Goal: Task Accomplishment & Management: Manage account settings

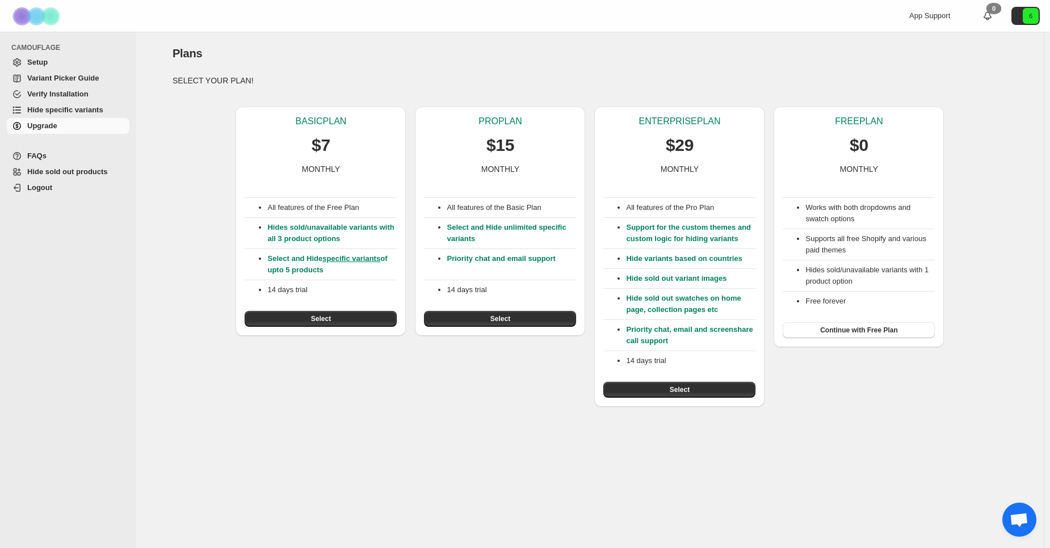
click at [78, 65] on span "Setup" at bounding box center [77, 62] width 100 height 11
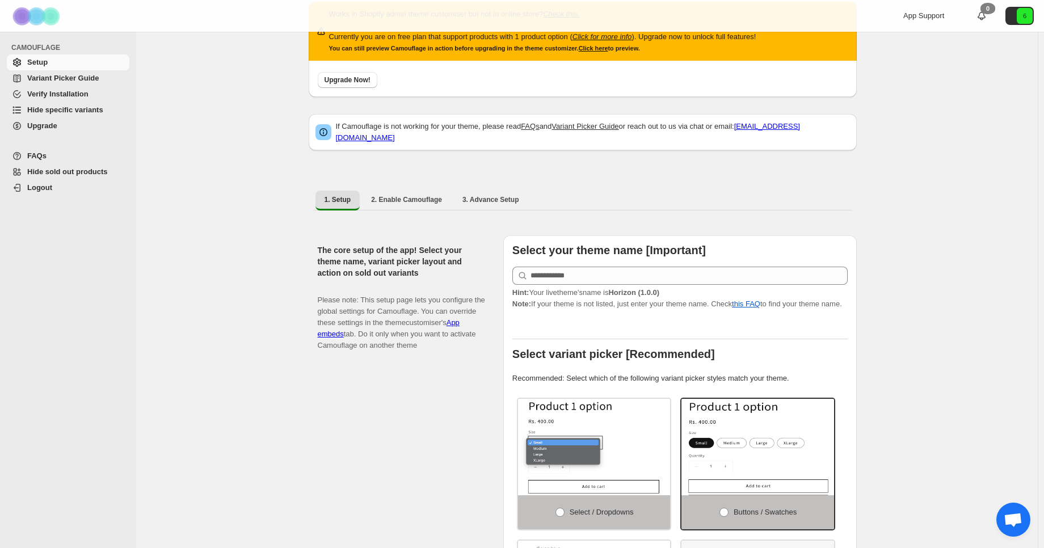
scroll to position [68, 0]
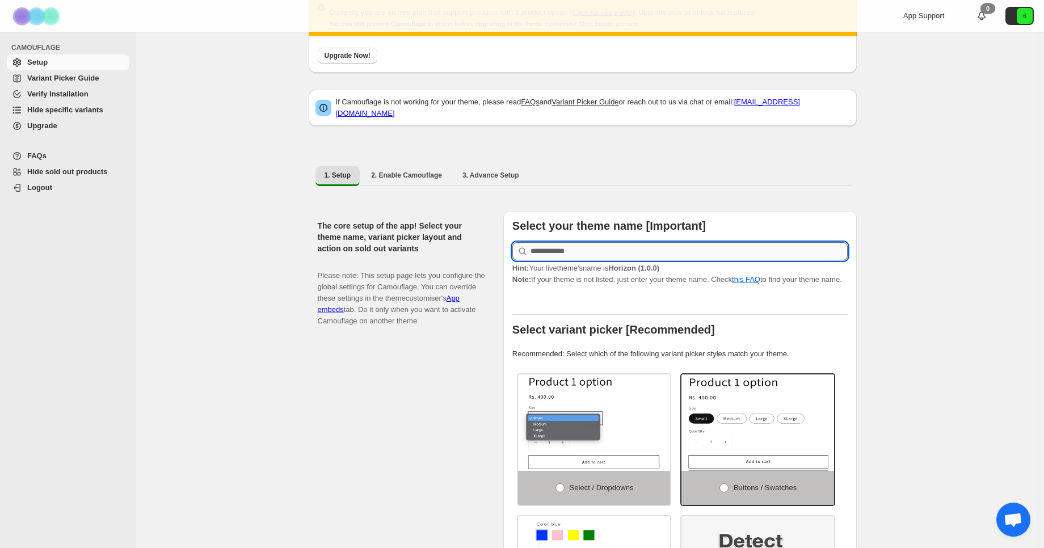
click at [584, 245] on input "text" at bounding box center [688, 251] width 317 height 18
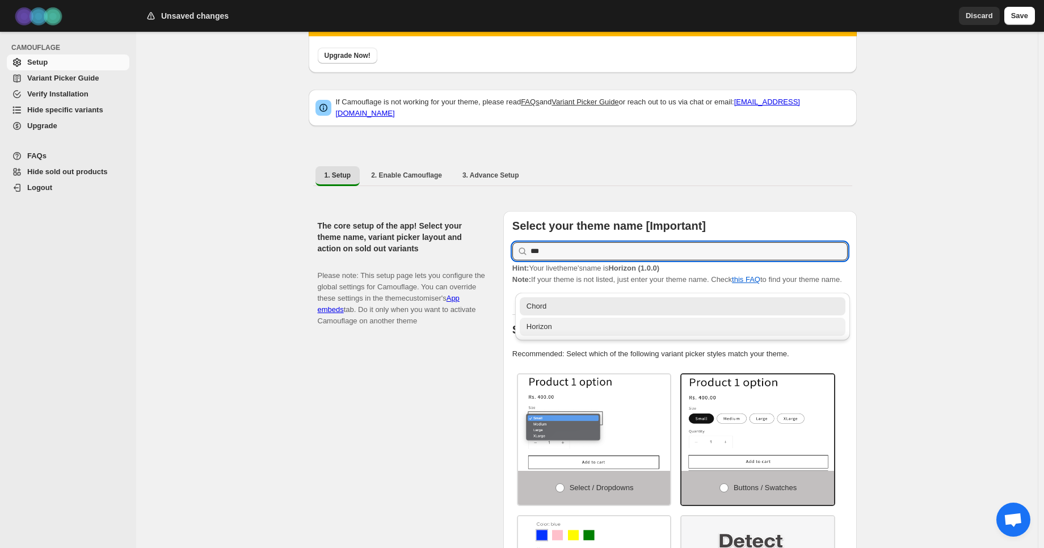
click at [544, 332] on div "Horizon" at bounding box center [682, 326] width 313 height 11
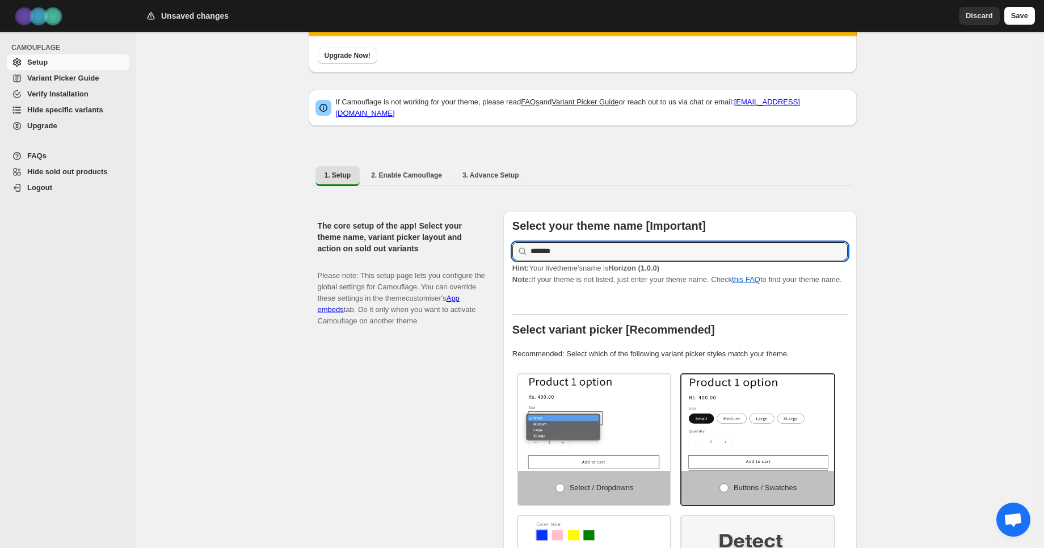
type input "*******"
click at [845, 285] on p "Hint: Your live theme's name is Horizon (1.0.0) Note: If your theme is not list…" at bounding box center [679, 274] width 335 height 23
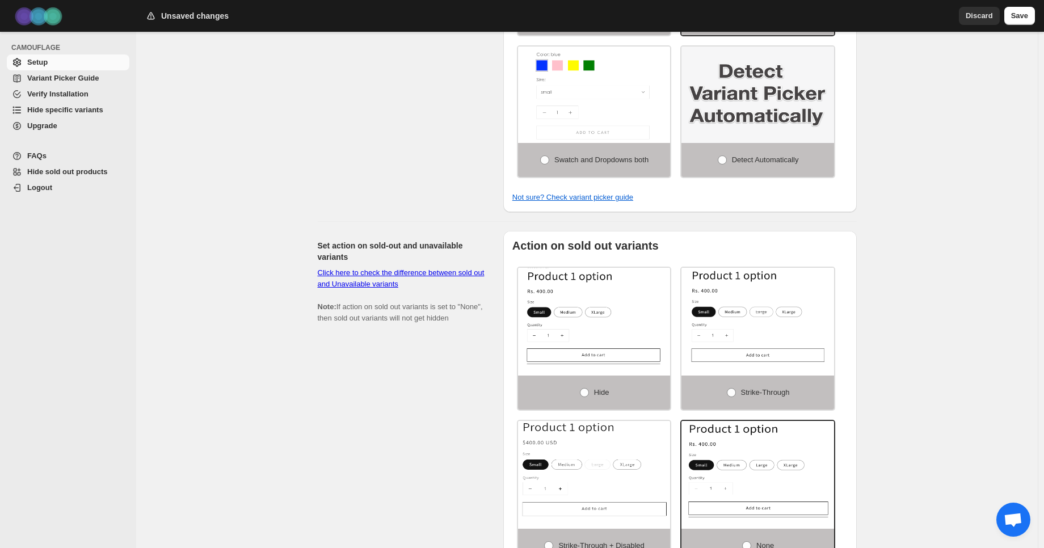
scroll to position [605, 0]
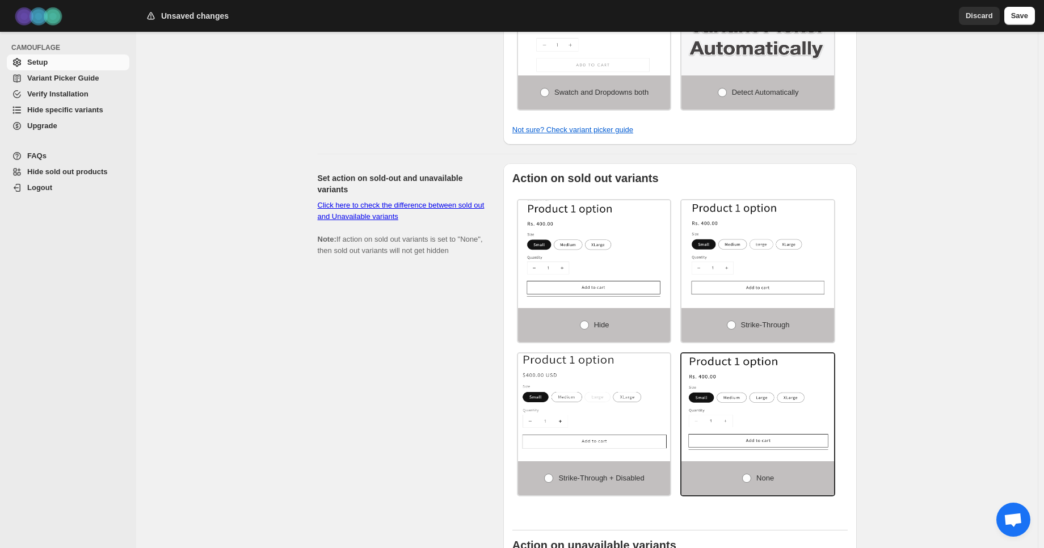
drag, startPoint x: 1049, startPoint y: 157, endPoint x: 1049, endPoint y: 309, distance: 152.0
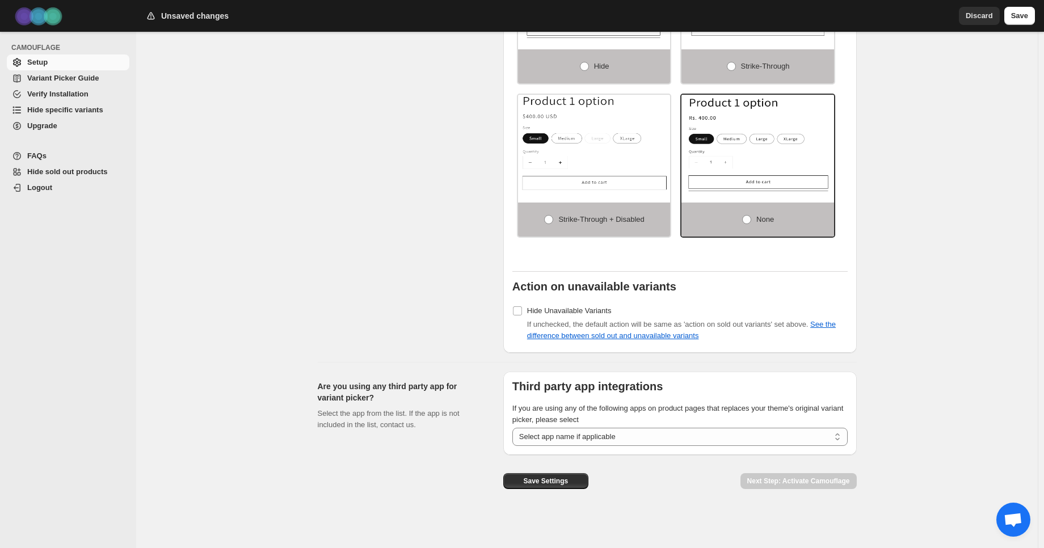
scroll to position [869, 0]
click at [577, 440] on select "**********" at bounding box center [679, 437] width 335 height 18
click at [1026, 26] on div "Unsaved changes Discard Save" at bounding box center [590, 16] width 908 height 32
click at [1027, 21] on span "Save" at bounding box center [1019, 15] width 17 height 11
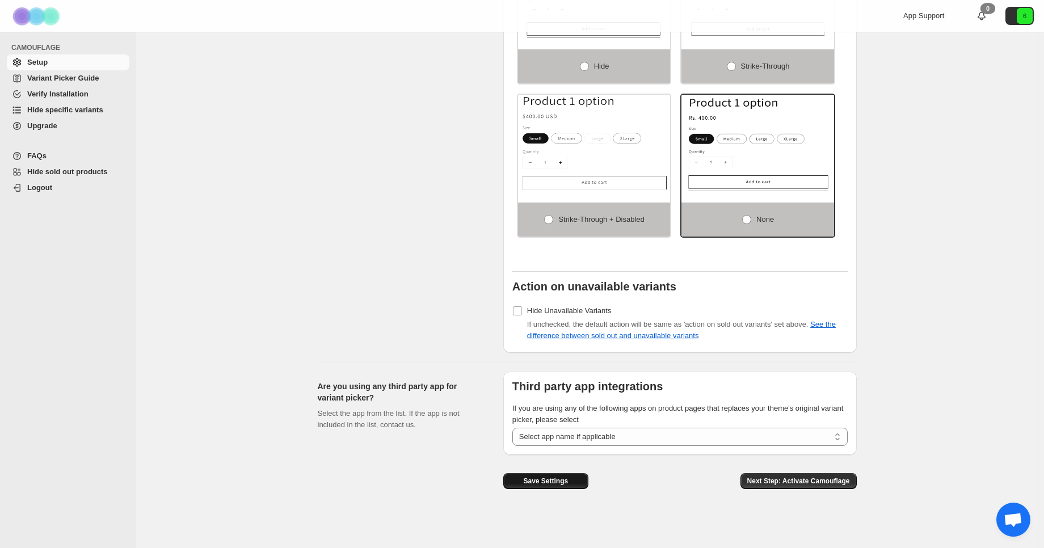
click at [571, 484] on button "Save Settings" at bounding box center [545, 481] width 85 height 16
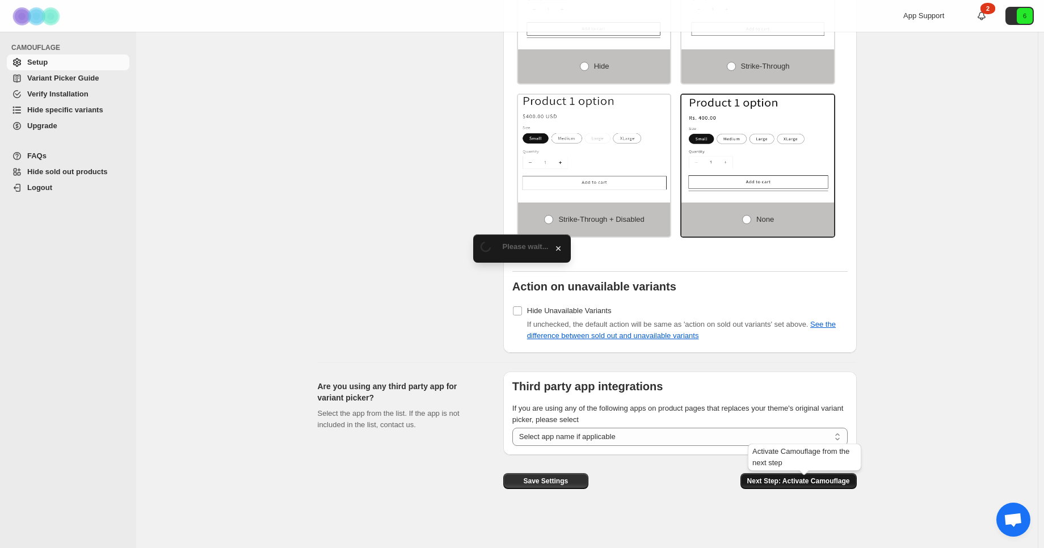
click at [795, 482] on span "Next Step: Activate Camouflage" at bounding box center [798, 481] width 103 height 9
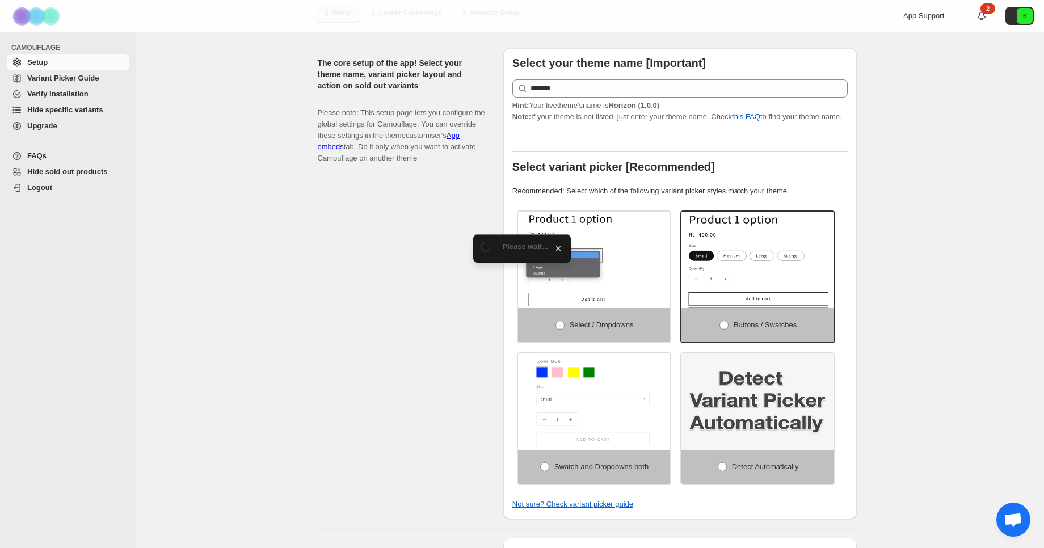
select select "**********"
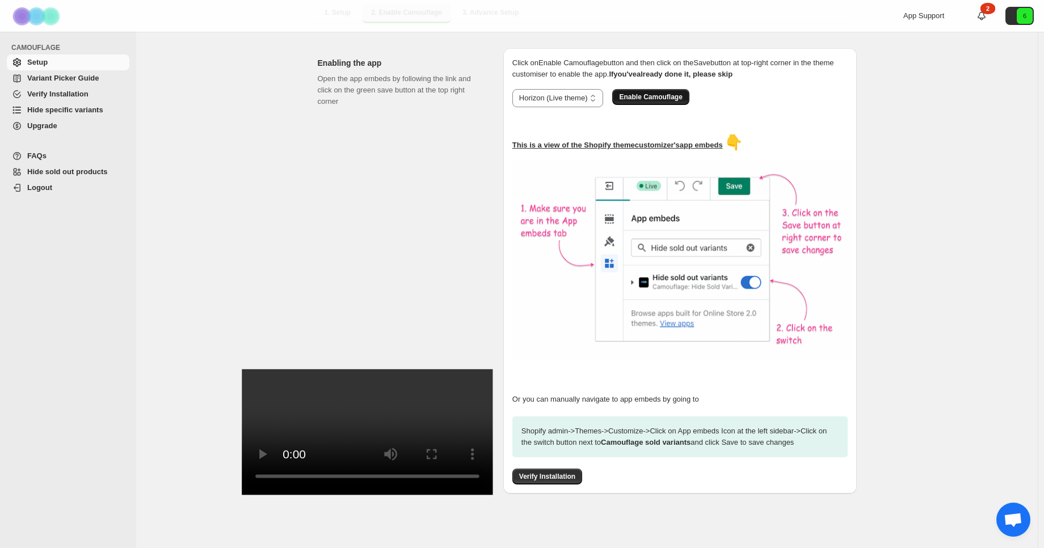
click at [658, 96] on button "Enable Camouflage" at bounding box center [650, 97] width 77 height 16
click at [553, 469] on button "Verify Installation" at bounding box center [547, 477] width 70 height 16
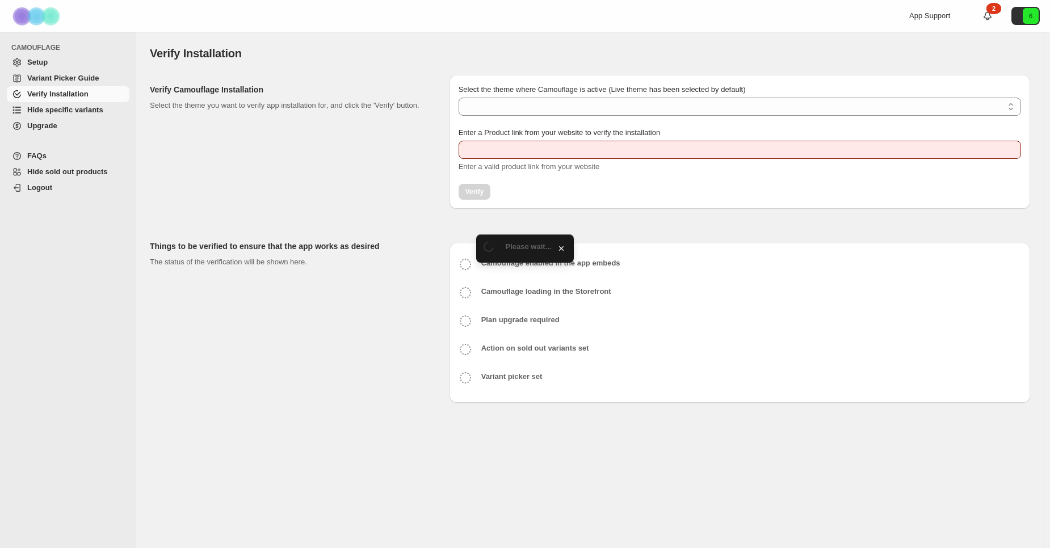
type input "**********"
select select "**********"
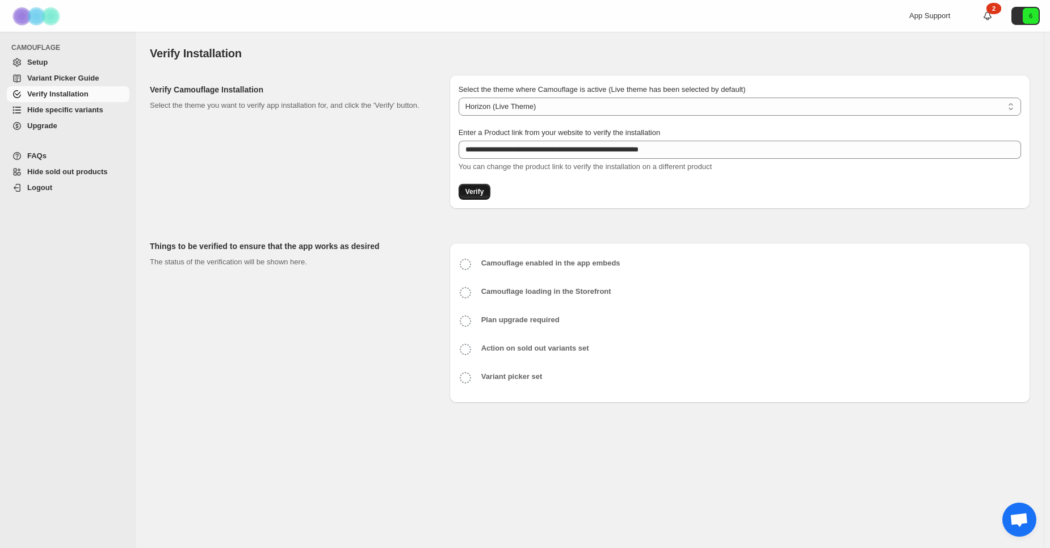
click at [482, 191] on span "Verify" at bounding box center [474, 191] width 19 height 9
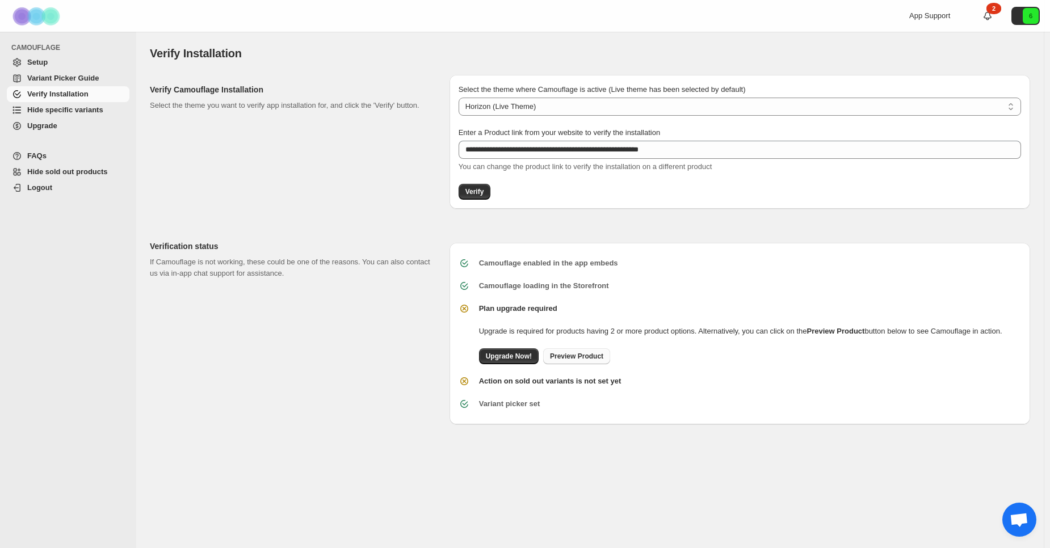
click at [562, 359] on span "Preview Product" at bounding box center [576, 356] width 53 height 9
click at [99, 81] on span "Variant Picker Guide" at bounding box center [77, 78] width 100 height 11
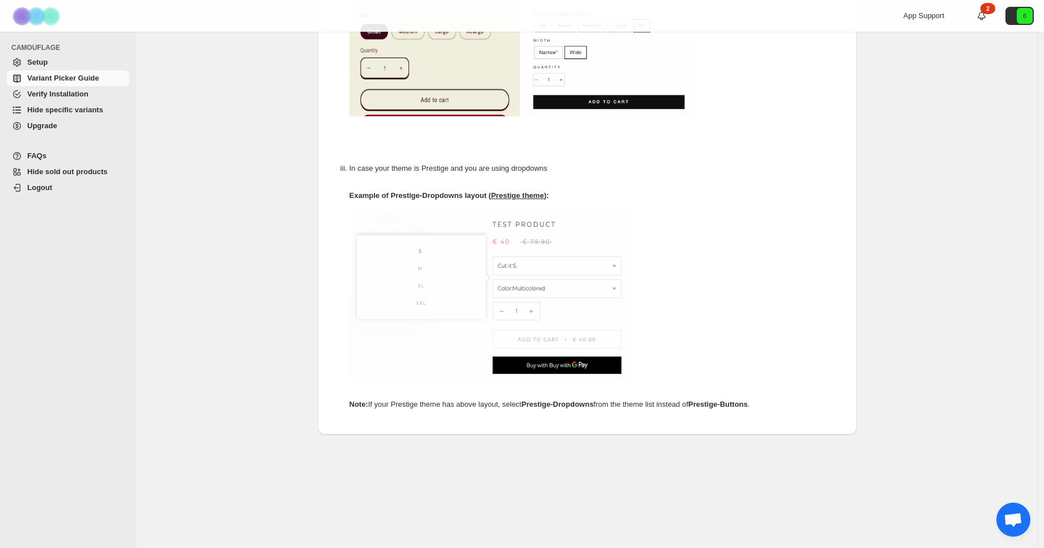
scroll to position [545, 0]
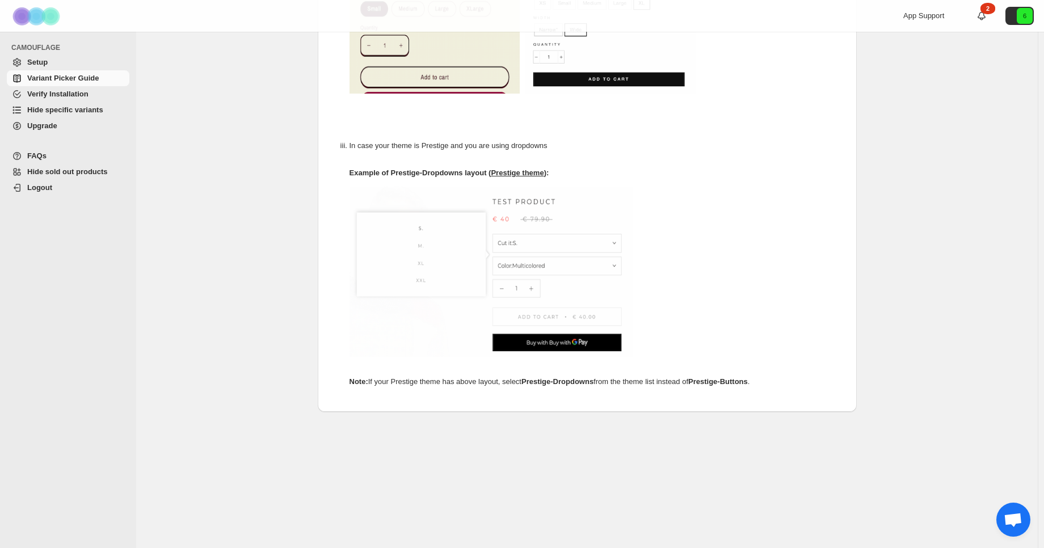
click at [99, 174] on span "Hide sold out products" at bounding box center [67, 171] width 81 height 9
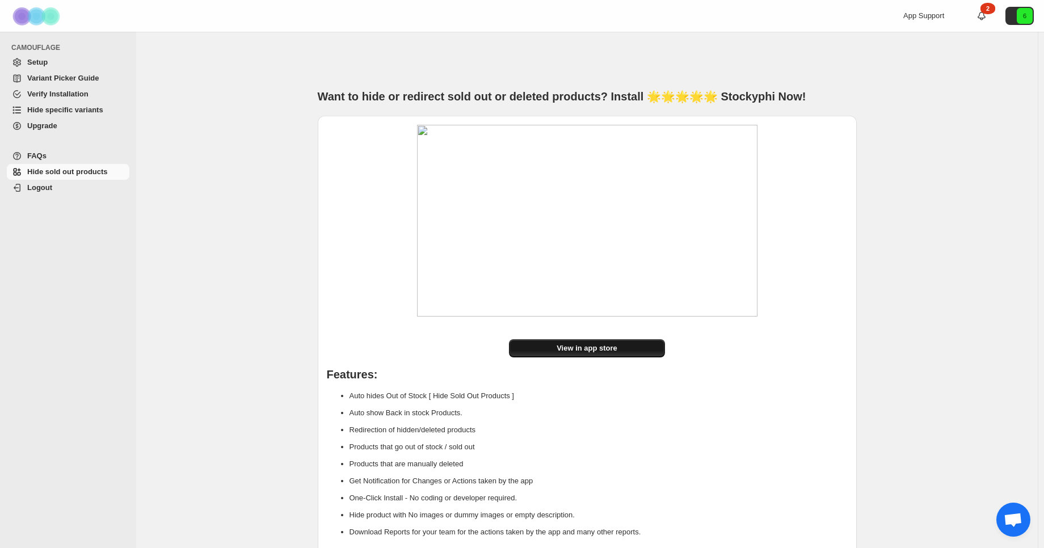
click at [589, 354] on span "View in app store" at bounding box center [587, 348] width 61 height 11
click at [85, 60] on span "Setup" at bounding box center [77, 62] width 100 height 11
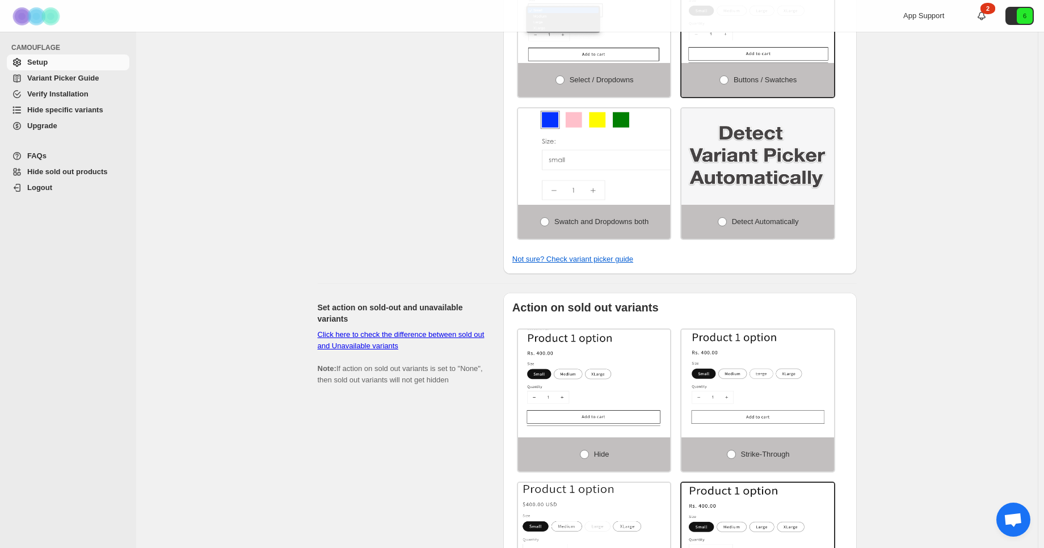
scroll to position [613, 0]
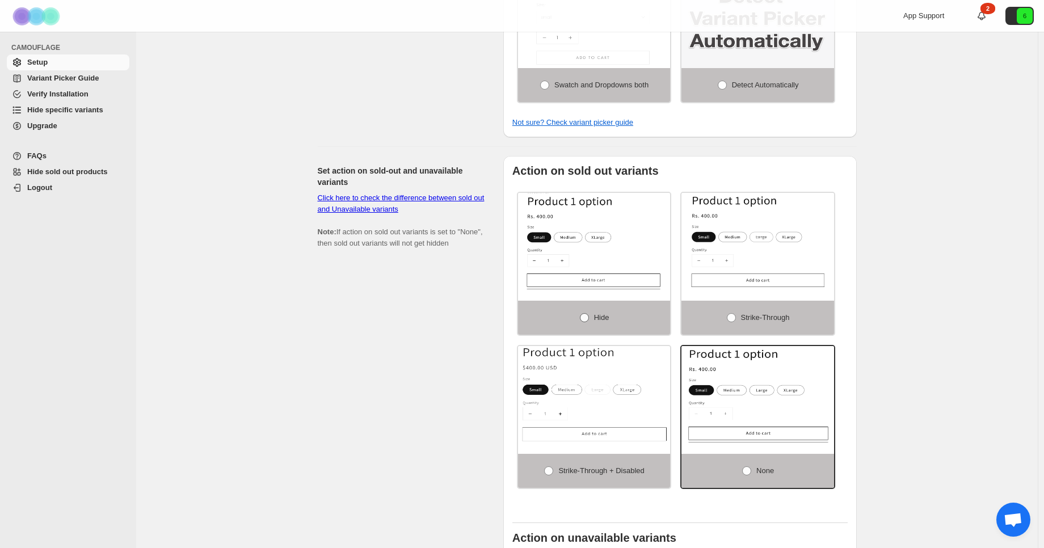
click at [583, 321] on span at bounding box center [584, 317] width 9 height 9
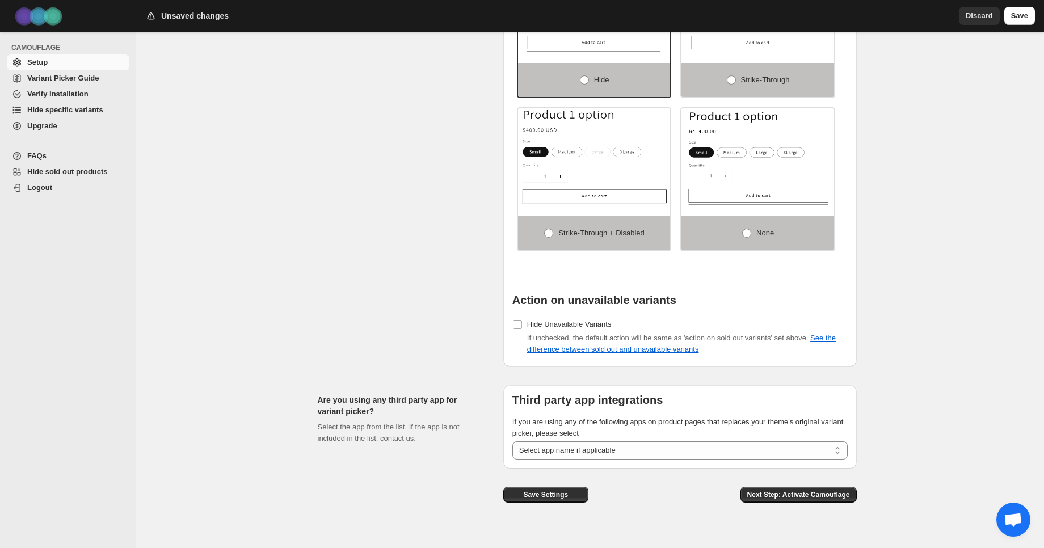
scroll to position [869, 0]
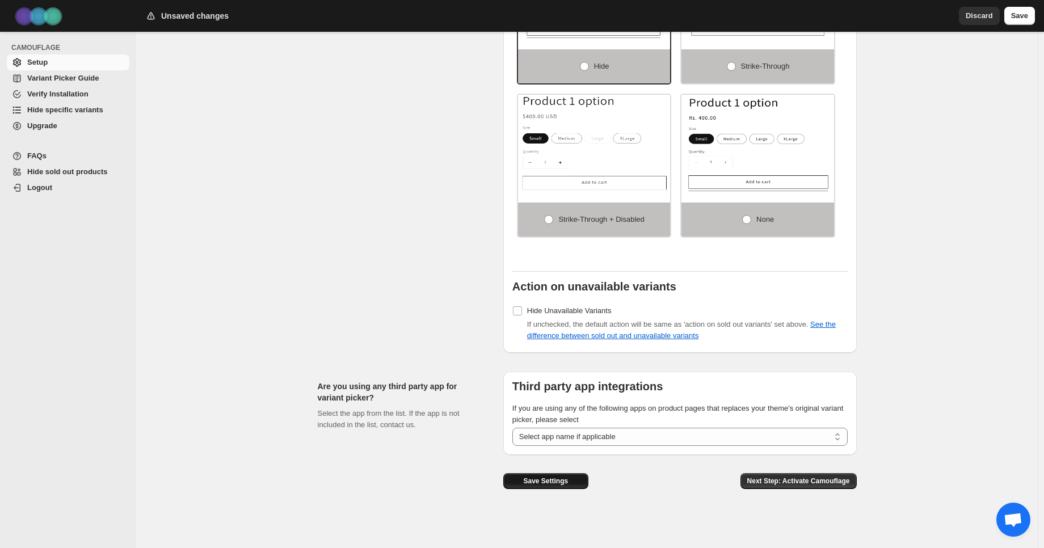
click at [568, 477] on span "Save Settings" at bounding box center [545, 481] width 45 height 9
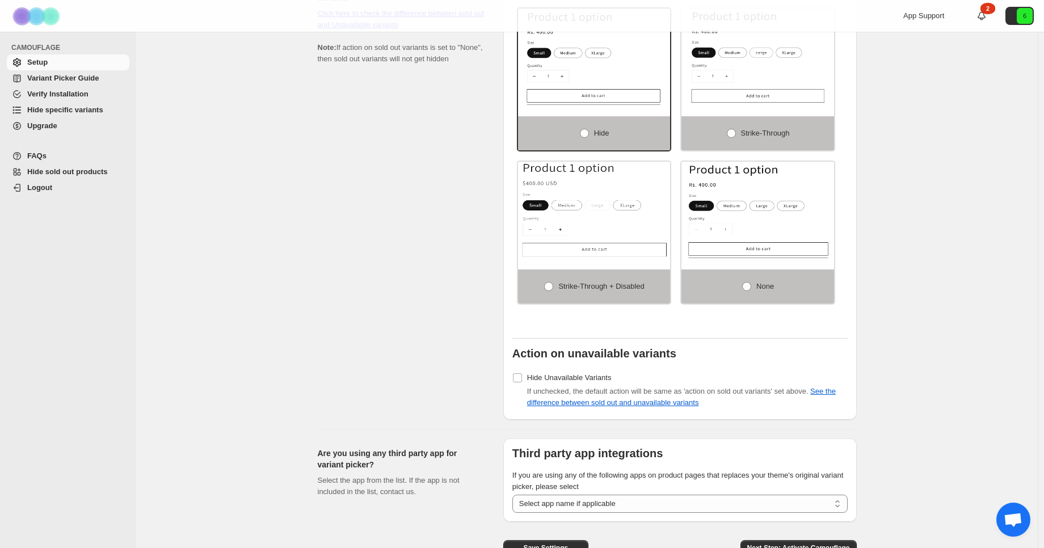
scroll to position [800, 0]
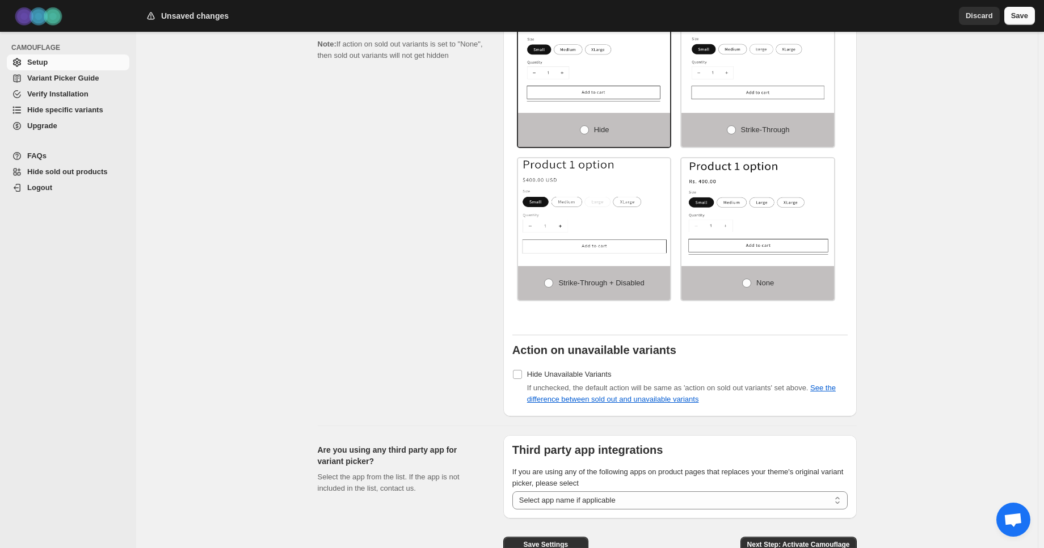
click at [1033, 16] on button "Save" at bounding box center [1019, 16] width 31 height 18
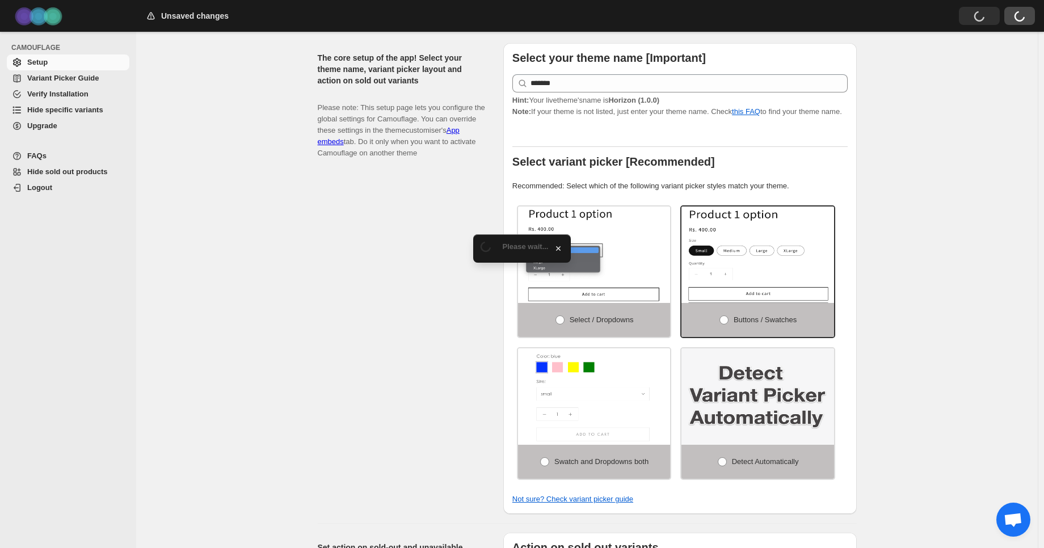
scroll to position [188, 0]
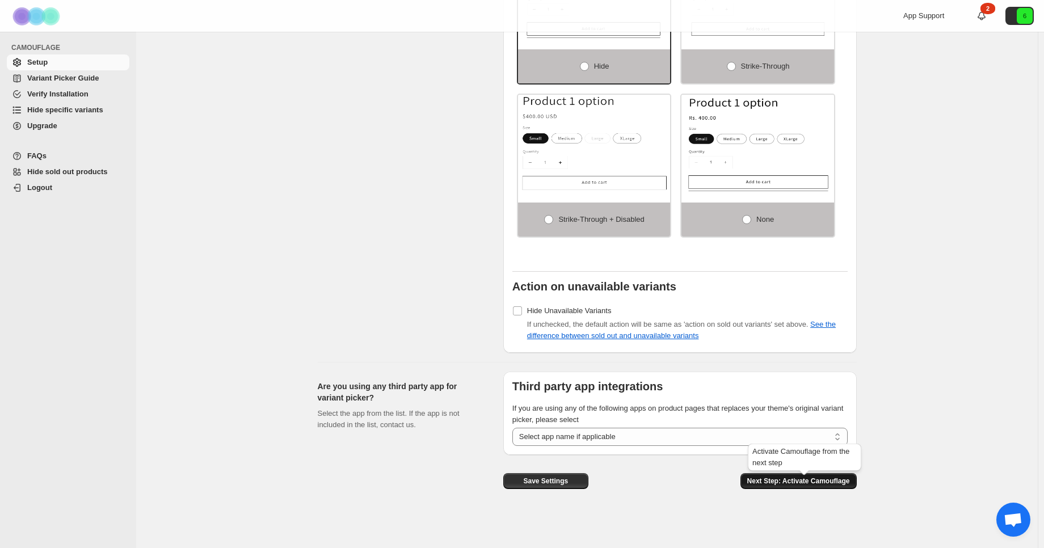
click at [800, 484] on span "Next Step: Activate Camouflage" at bounding box center [798, 481] width 103 height 9
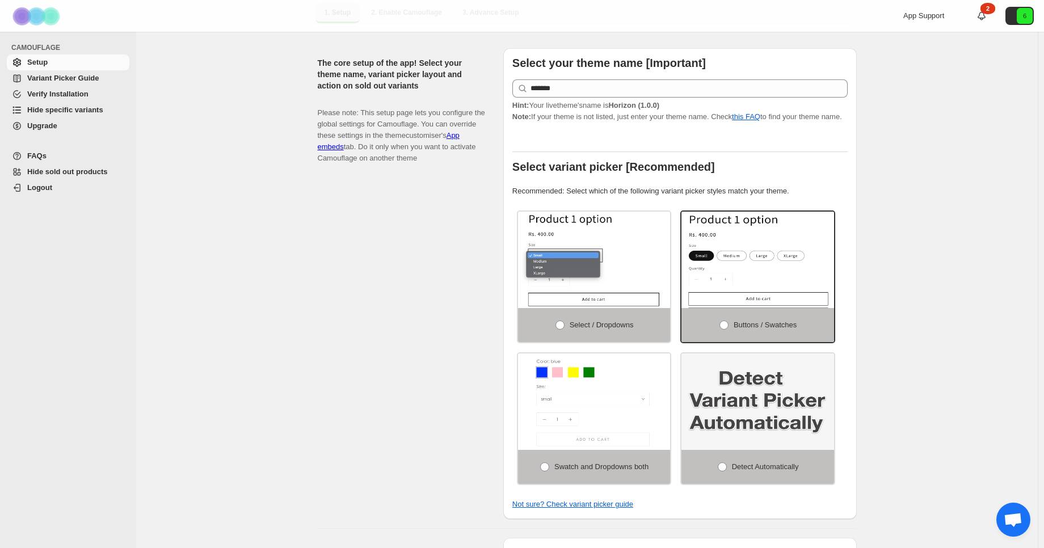
select select "**********"
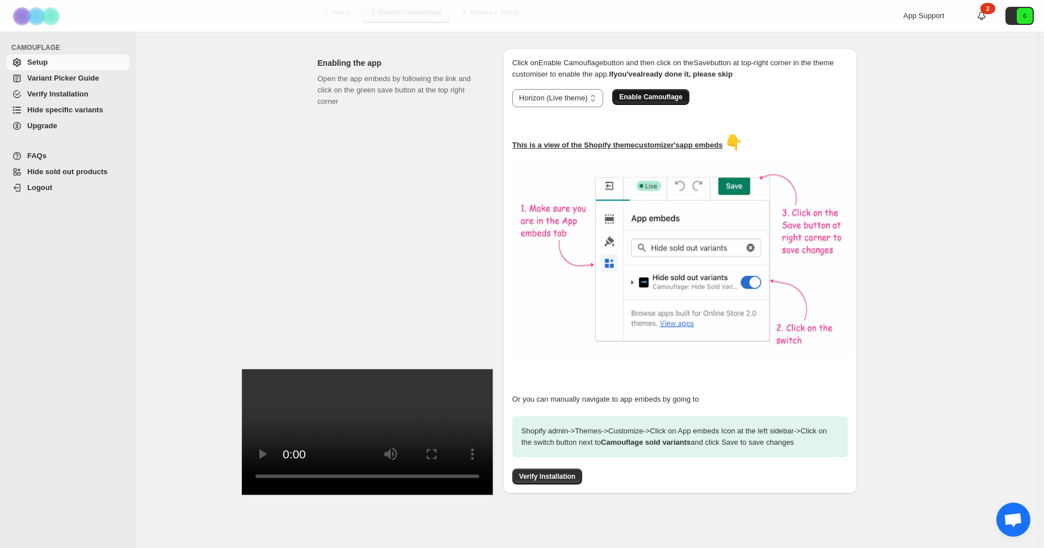
click at [668, 89] on button "Enable Camouflage" at bounding box center [650, 97] width 77 height 16
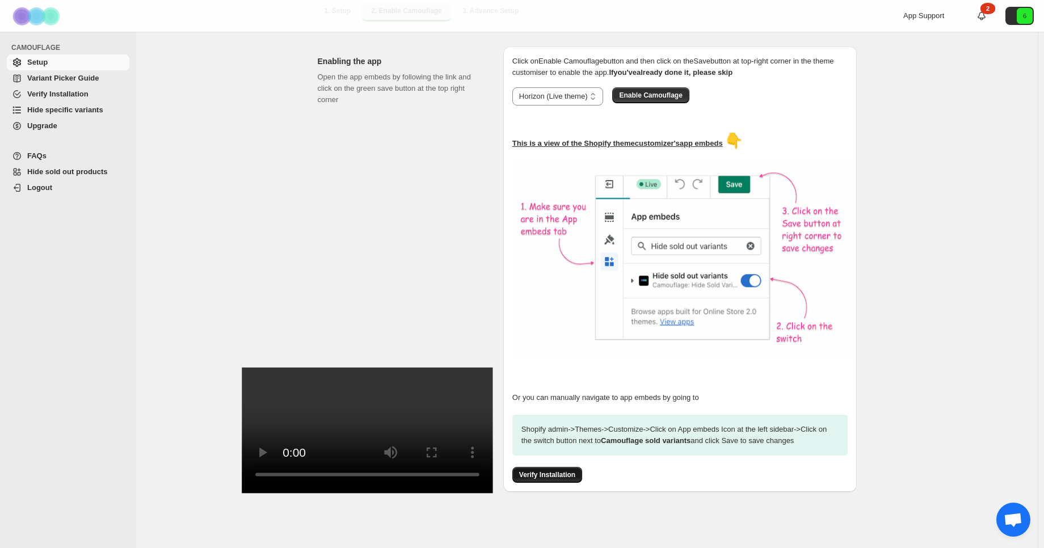
click at [558, 472] on span "Verify Installation" at bounding box center [547, 474] width 56 height 9
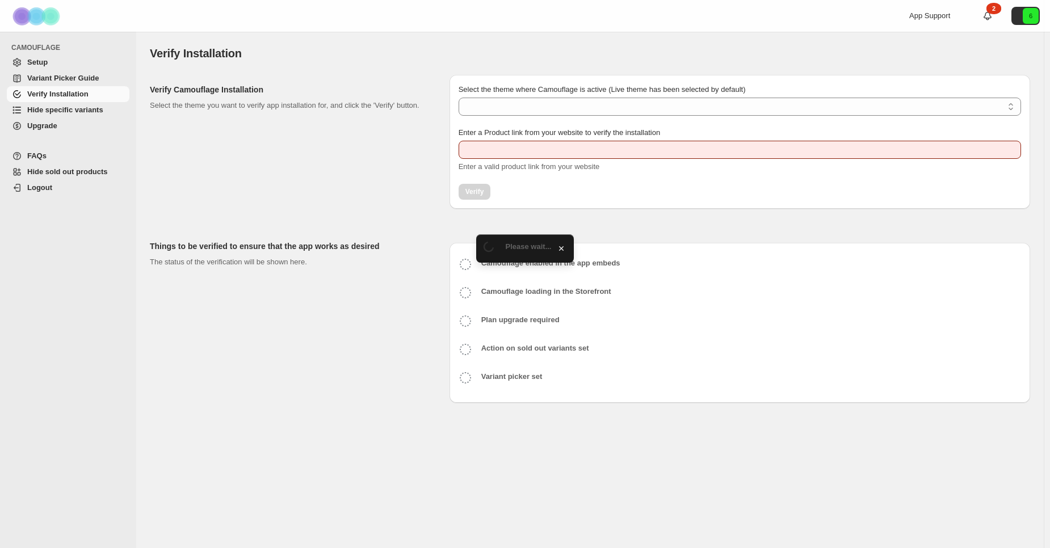
type input "**********"
select select "**********"
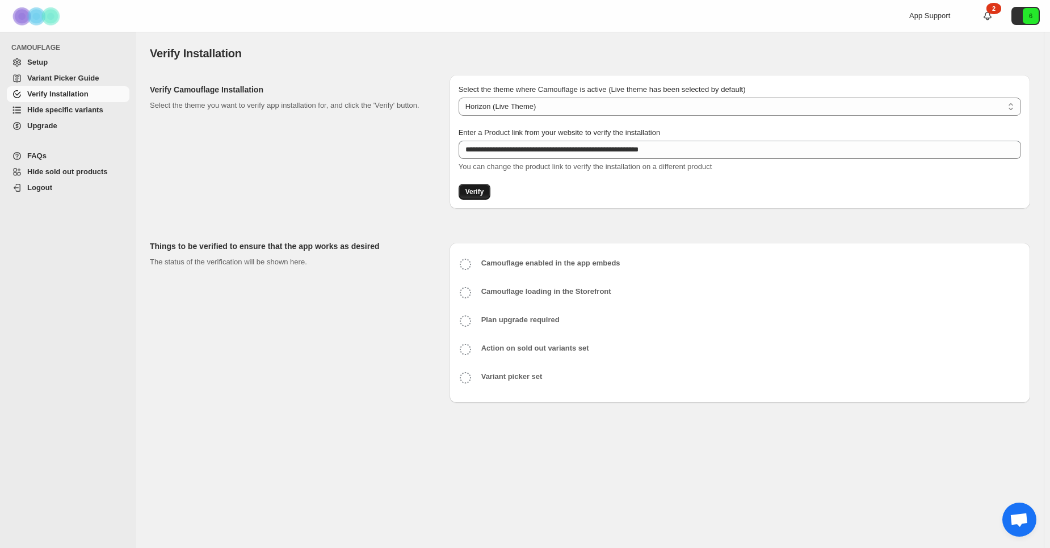
click at [482, 189] on button "Verify" at bounding box center [474, 192] width 32 height 16
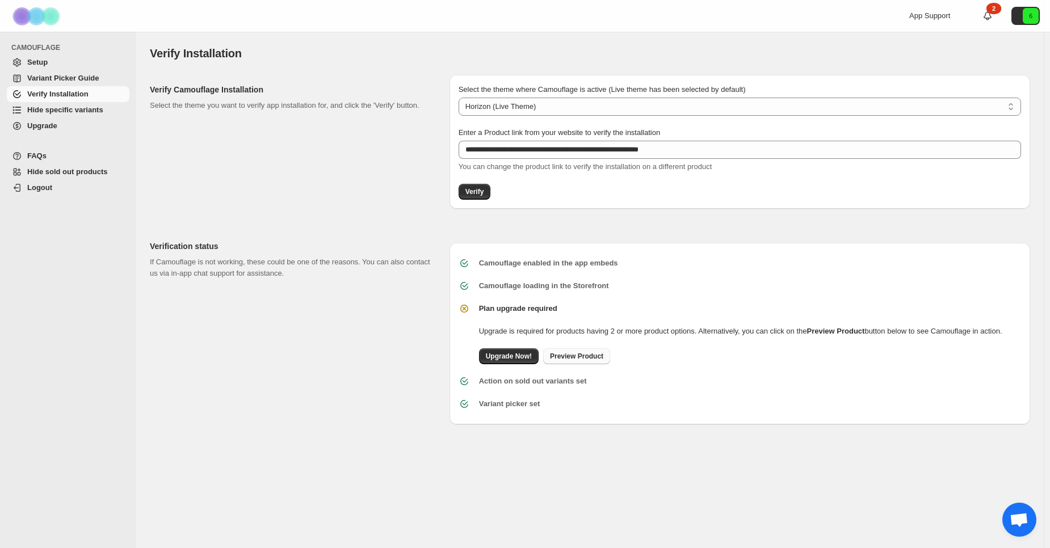
click at [571, 355] on span "Preview Product" at bounding box center [576, 356] width 53 height 9
click at [70, 107] on span "Hide specific variants" at bounding box center [65, 110] width 76 height 9
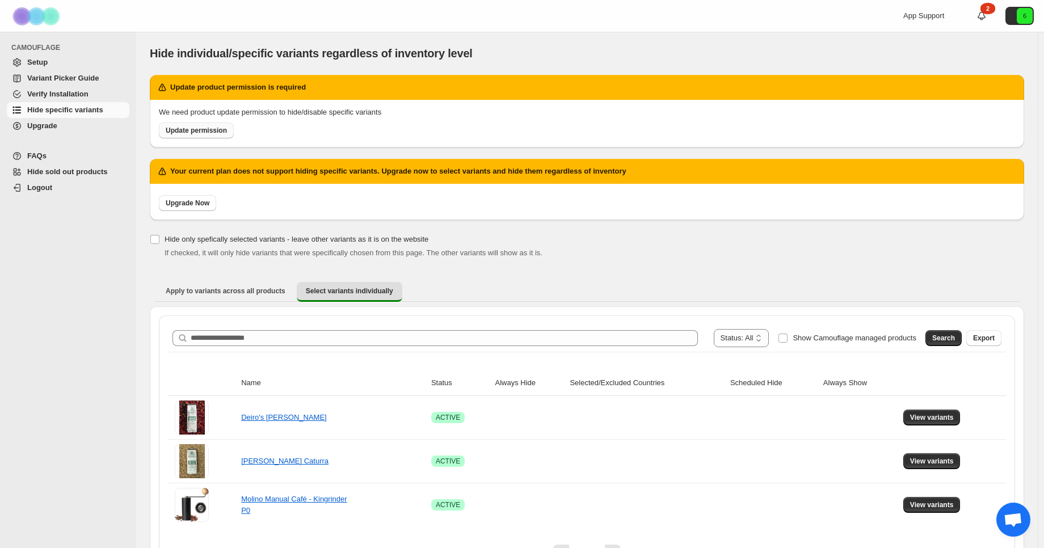
click at [212, 132] on span "Update permission" at bounding box center [196, 130] width 61 height 9
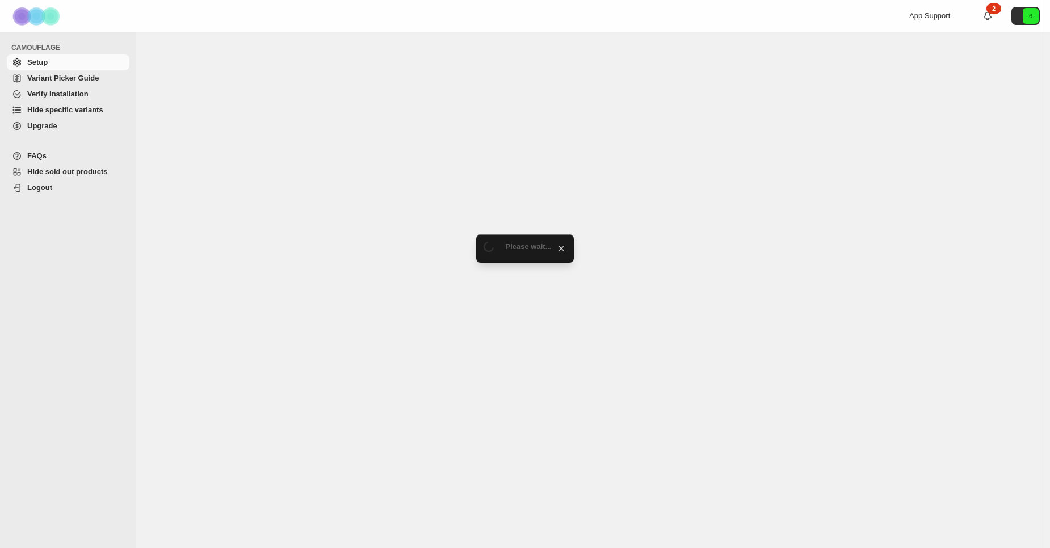
click at [48, 113] on span "Hide specific variants" at bounding box center [65, 110] width 76 height 9
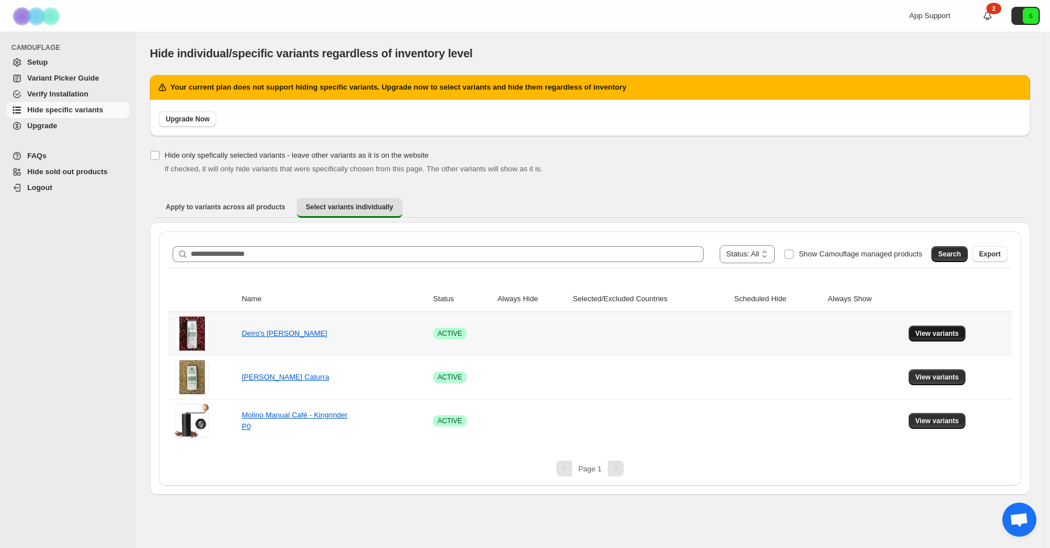
click at [928, 336] on span "View variants" at bounding box center [937, 333] width 44 height 9
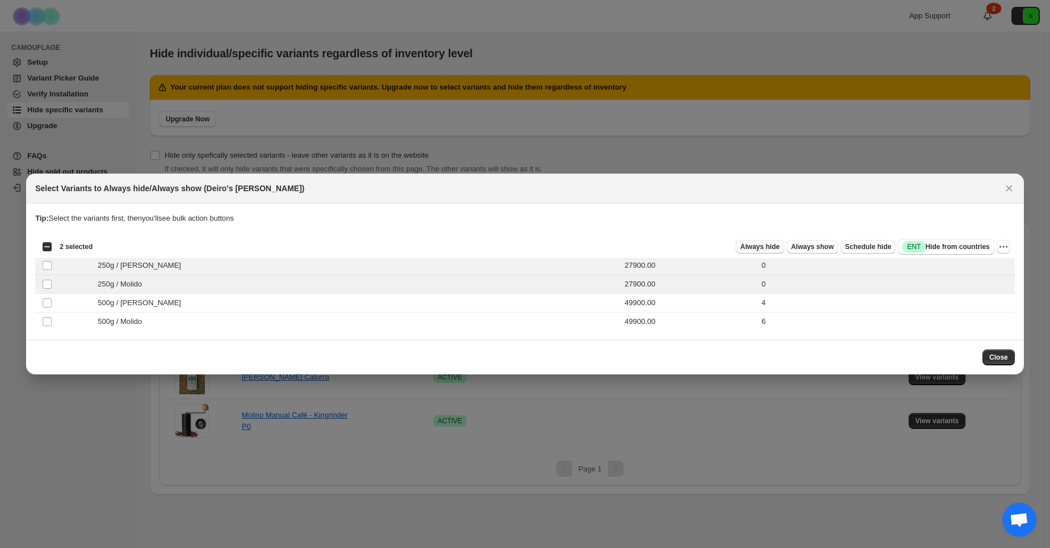
click at [779, 250] on span "Always hide" at bounding box center [759, 246] width 39 height 9
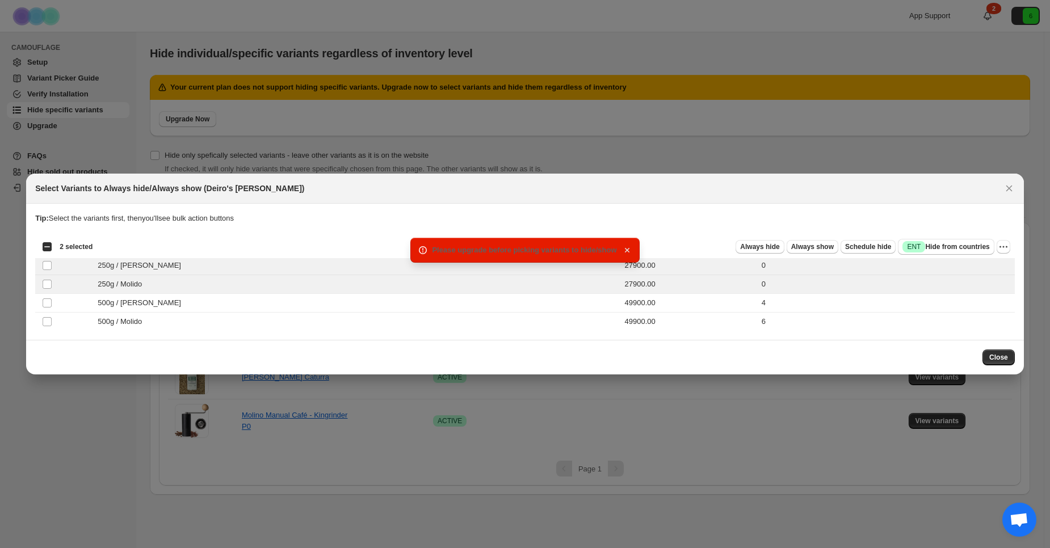
click at [625, 249] on icon "button" at bounding box center [627, 250] width 5 height 5
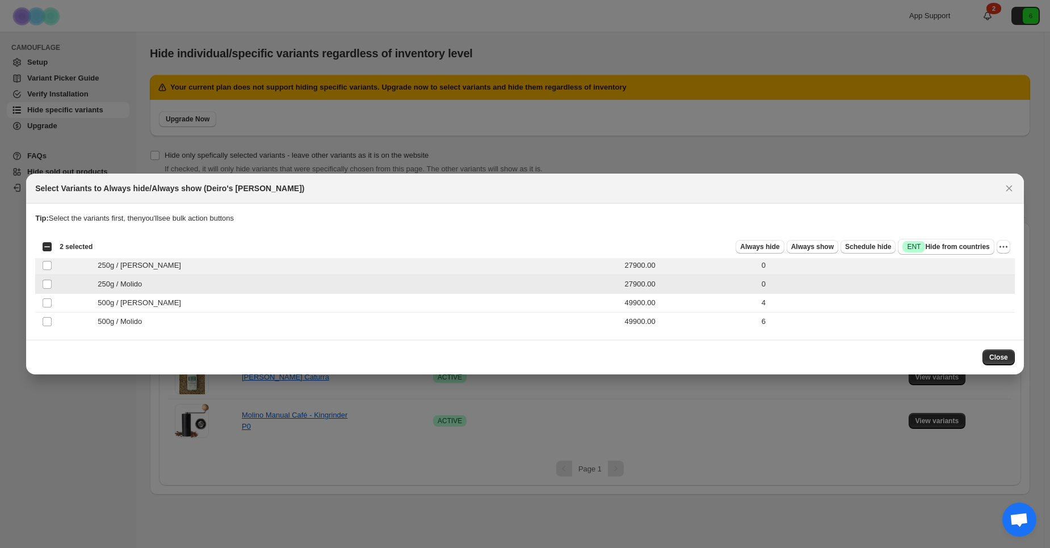
click at [41, 284] on td "Select product variant" at bounding box center [46, 284] width 22 height 19
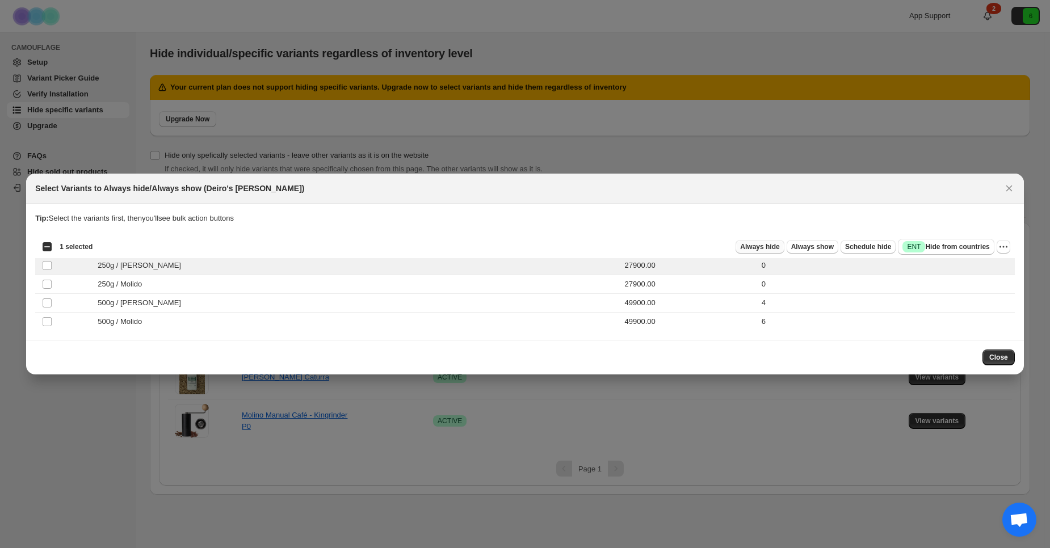
click at [773, 243] on span "Always hide" at bounding box center [759, 246] width 39 height 9
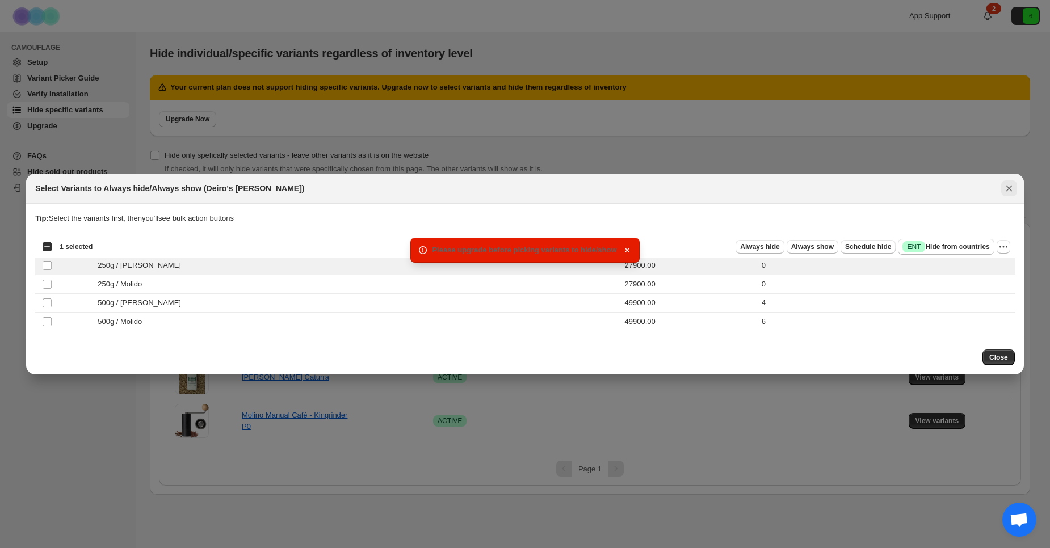
click at [1006, 187] on icon "Close" at bounding box center [1008, 188] width 11 height 11
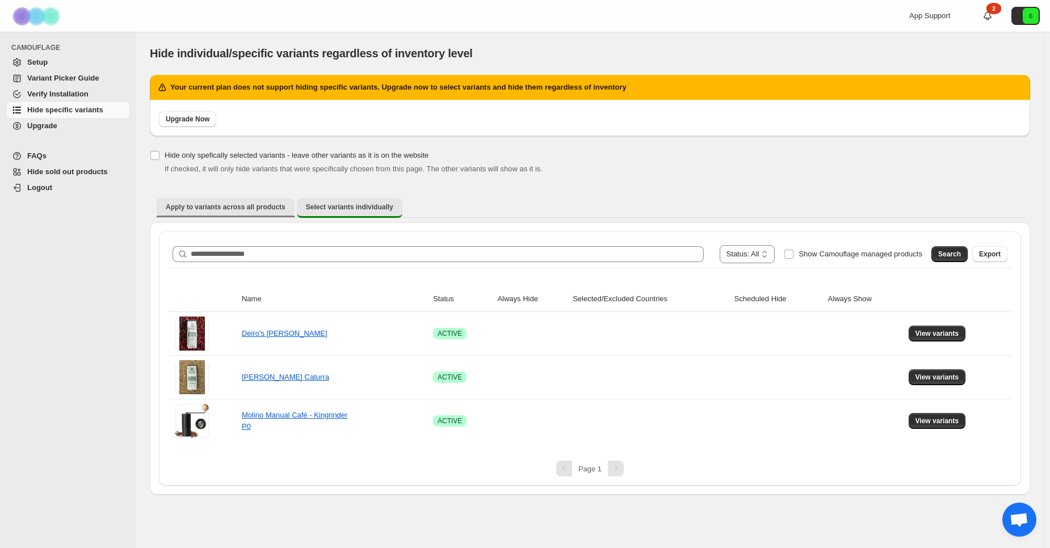
click at [227, 209] on span "Apply to variants across all products" at bounding box center [226, 207] width 120 height 9
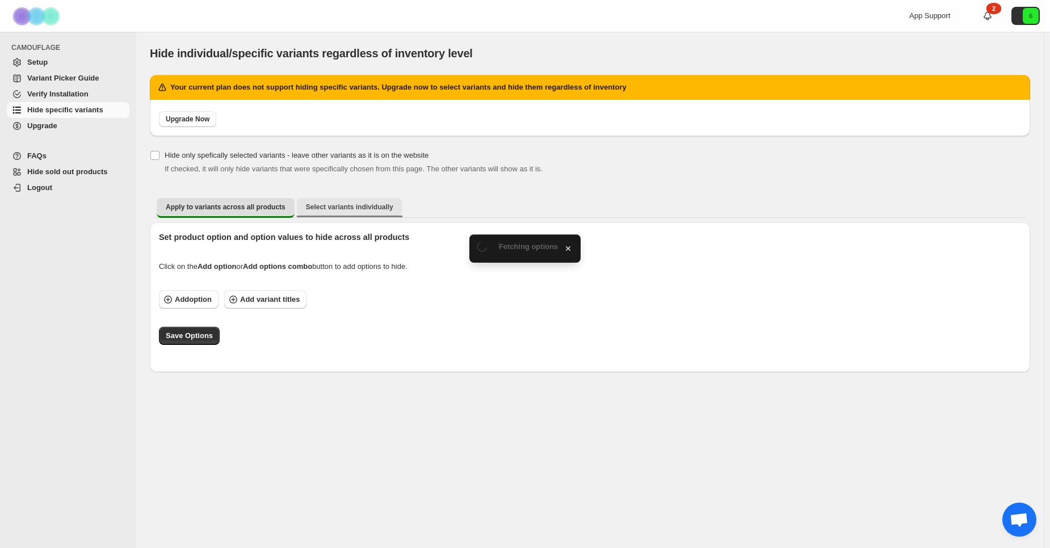
click at [314, 206] on span "Select variants individually" at bounding box center [349, 207] width 87 height 9
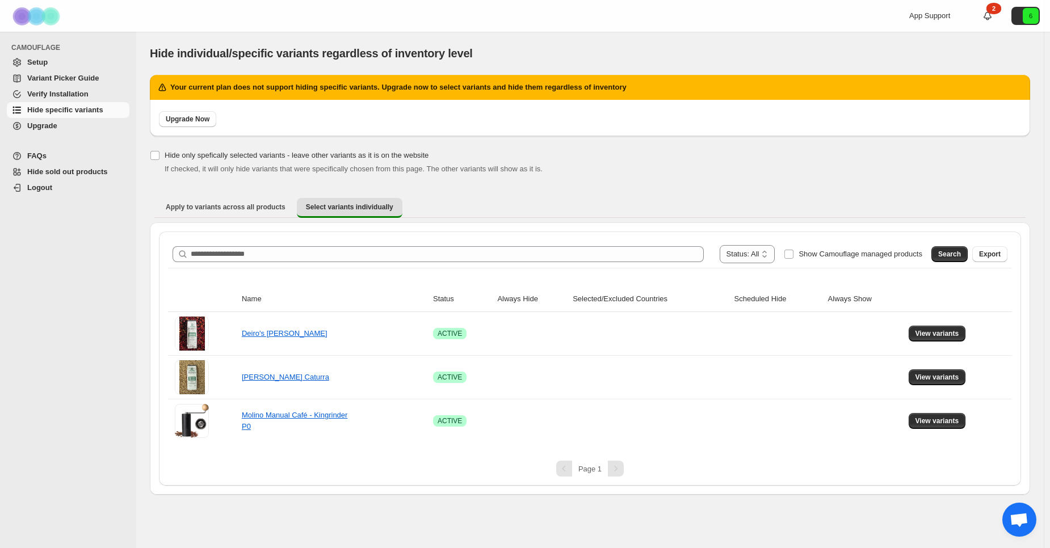
click at [55, 121] on span "Upgrade" at bounding box center [42, 125] width 30 height 9
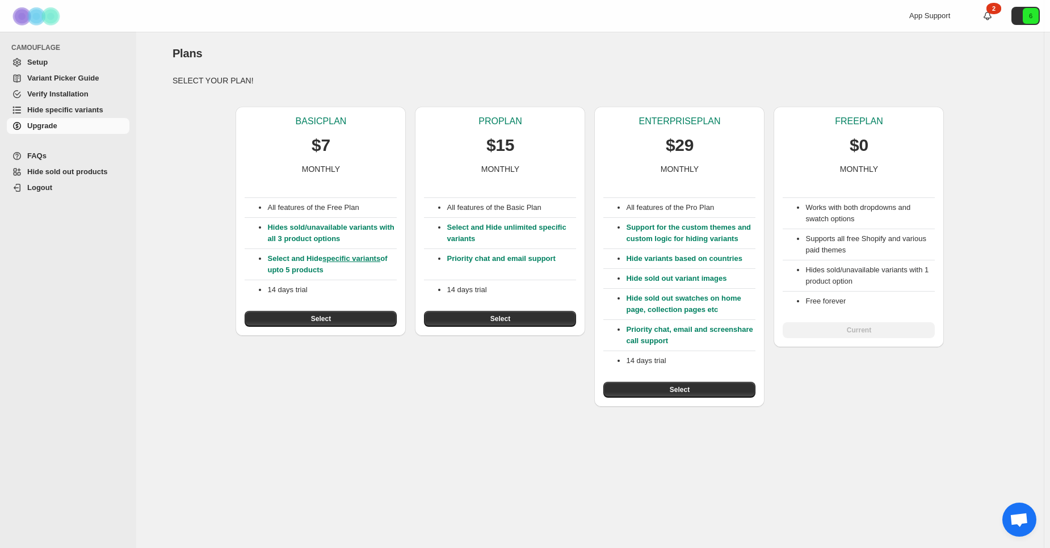
click at [57, 187] on span "Logout" at bounding box center [77, 187] width 100 height 11
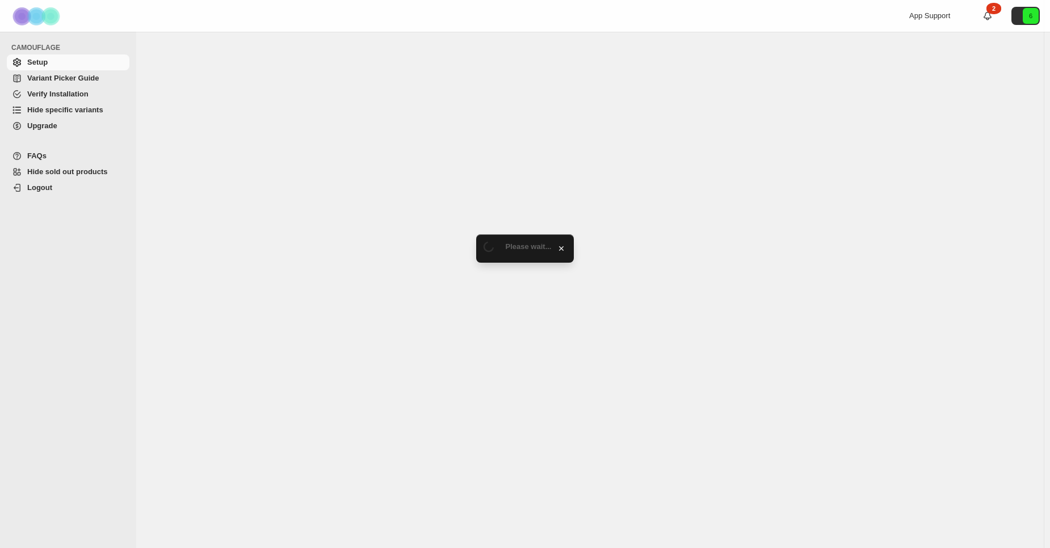
click at [29, 188] on span "Logout" at bounding box center [39, 187] width 25 height 9
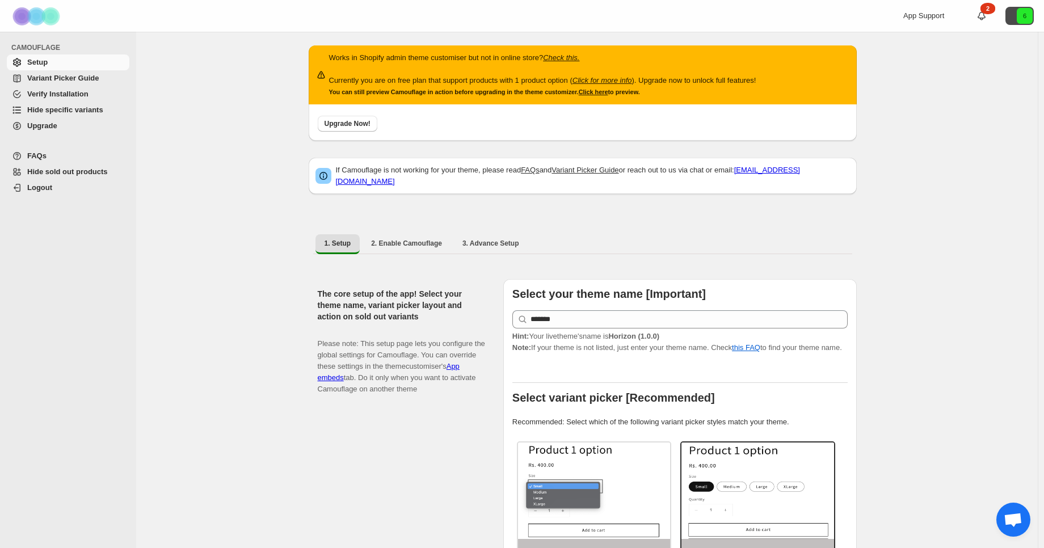
click at [1026, 14] on icon "6" at bounding box center [1025, 16] width 16 height 16
click at [988, 71] on span "Logout" at bounding box center [1010, 66] width 44 height 11
